Goal: Find specific page/section: Find specific page/section

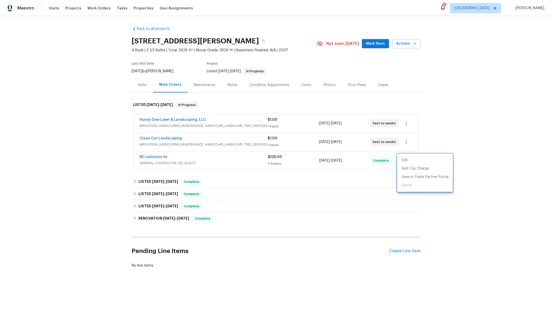
click at [163, 140] on div at bounding box center [276, 155] width 552 height 311
click at [156, 137] on link "Clean Cut Landscaping" at bounding box center [161, 139] width 42 height 4
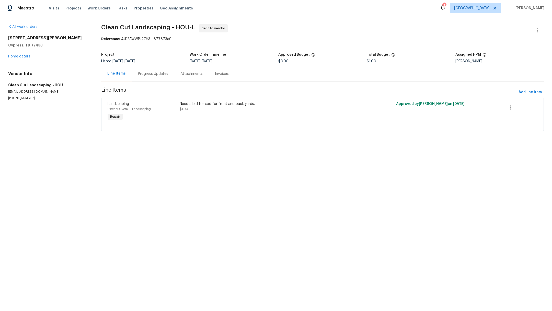
click at [156, 71] on div "Progress Updates" at bounding box center [153, 73] width 30 height 5
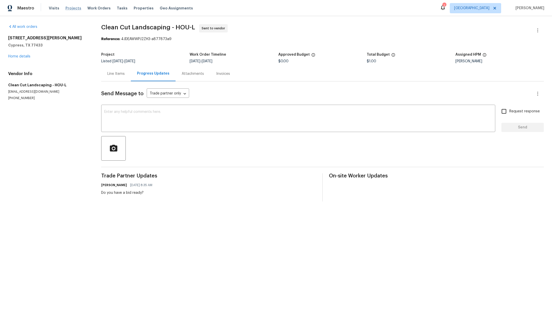
click at [68, 8] on span "Projects" at bounding box center [73, 8] width 16 height 5
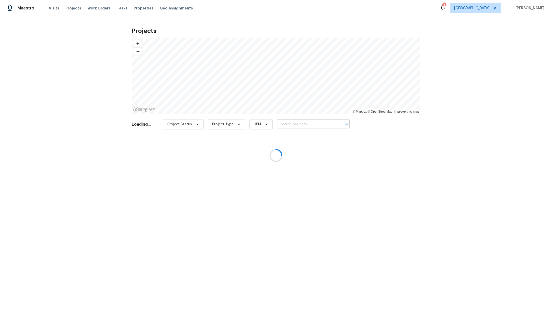
click at [296, 124] on input "text" at bounding box center [306, 125] width 59 height 8
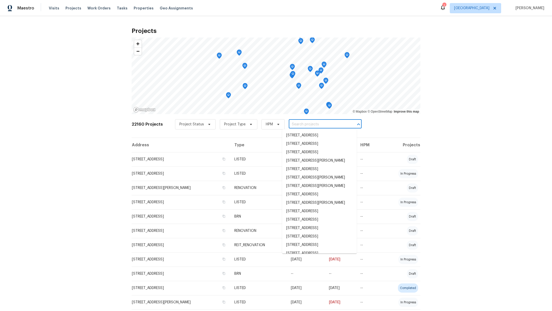
click at [296, 124] on input "text" at bounding box center [318, 125] width 59 height 8
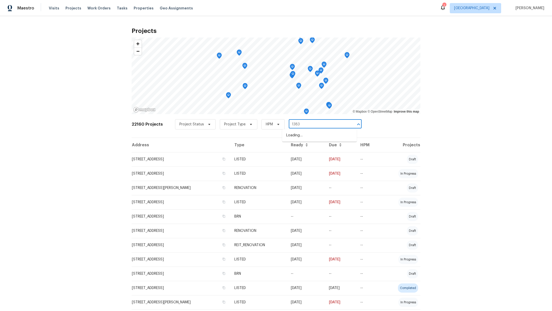
type input "13830"
click at [307, 148] on li "[STREET_ADDRESS]" at bounding box center [319, 144] width 75 height 8
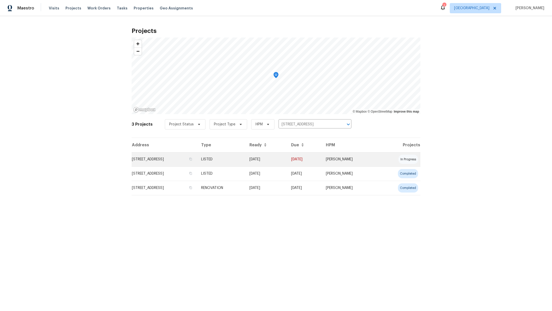
click at [169, 160] on td "[STREET_ADDRESS]" at bounding box center [164, 159] width 65 height 14
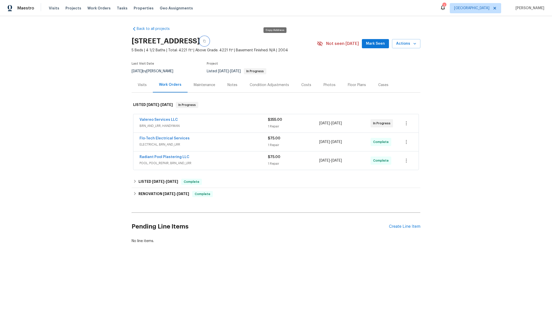
drag, startPoint x: 275, startPoint y: 41, endPoint x: 269, endPoint y: 51, distance: 12.0
click at [206, 41] on icon "button" at bounding box center [204, 41] width 3 height 3
